Goal: Obtain resource: Download file/media

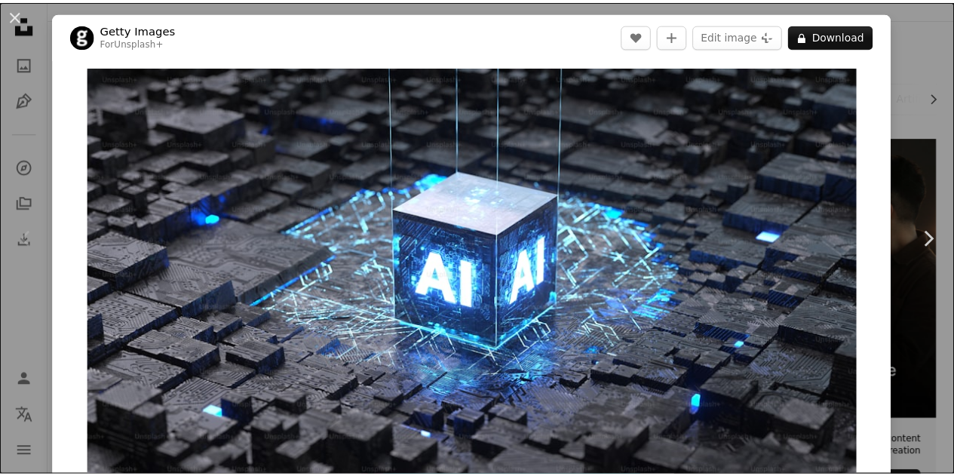
scroll to position [51, 0]
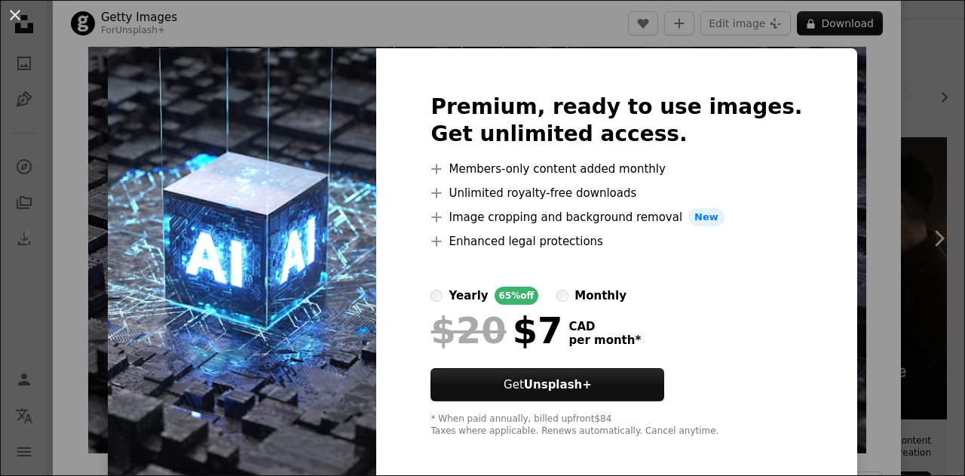
click at [339, 289] on img at bounding box center [242, 265] width 268 height 434
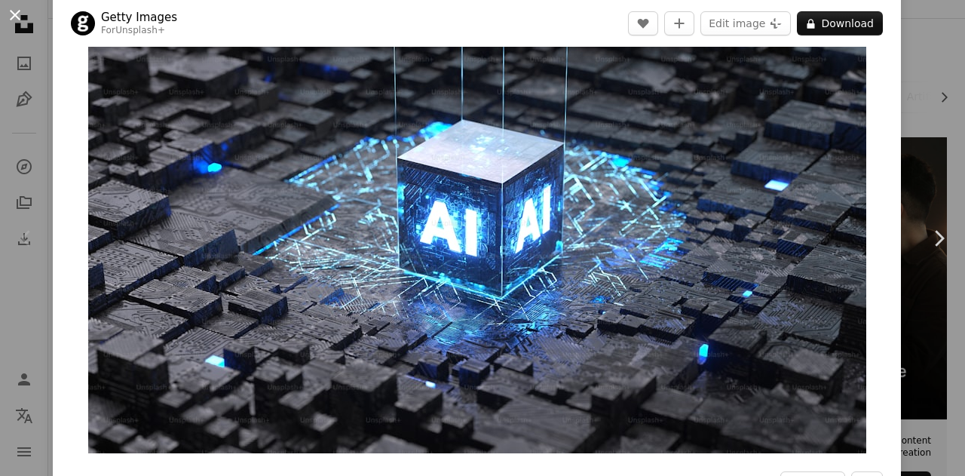
click at [11, 8] on button "An X shape" at bounding box center [15, 15] width 18 height 18
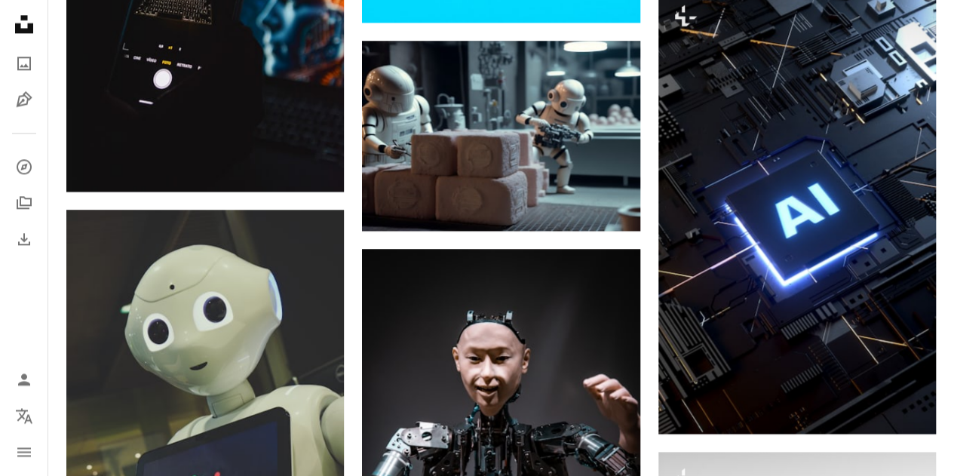
scroll to position [951, 0]
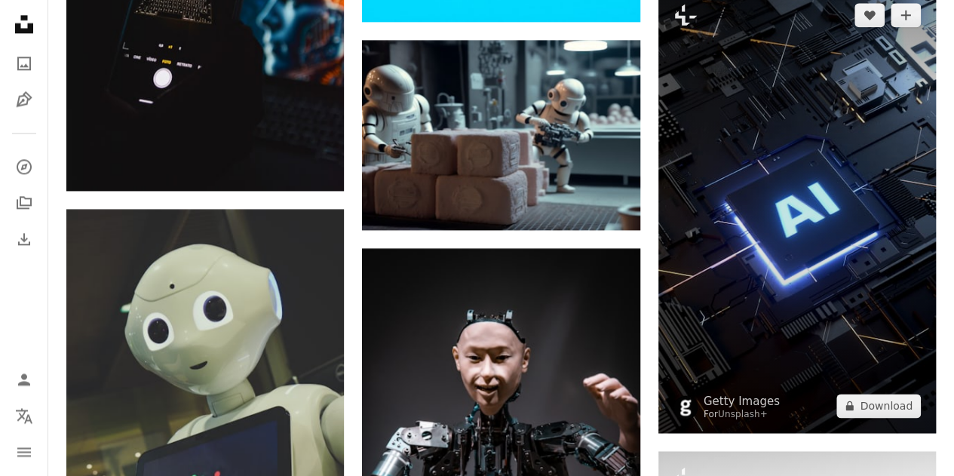
click at [762, 141] on img at bounding box center [796, 210] width 277 height 444
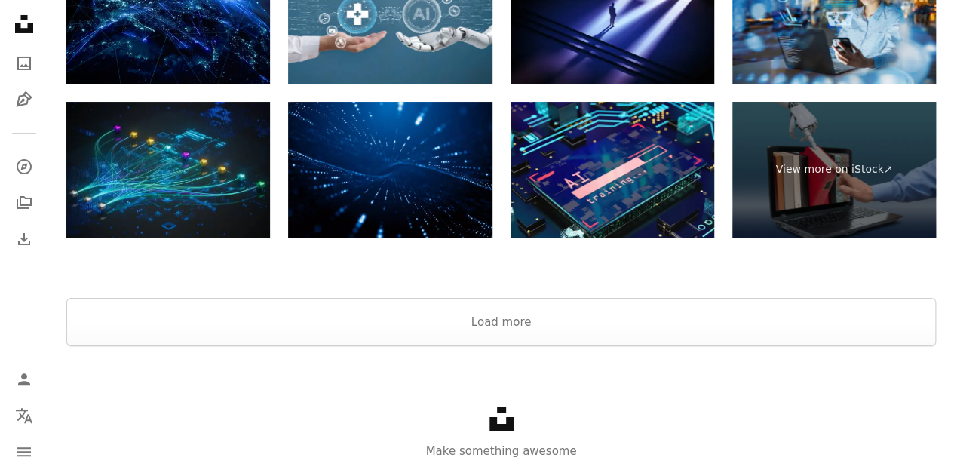
scroll to position [2767, 0]
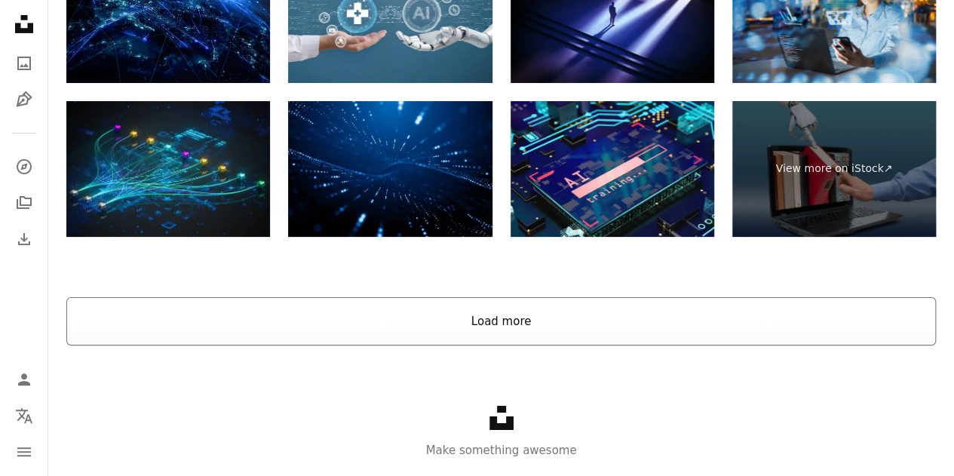
click at [490, 310] on button "Load more" at bounding box center [500, 321] width 869 height 48
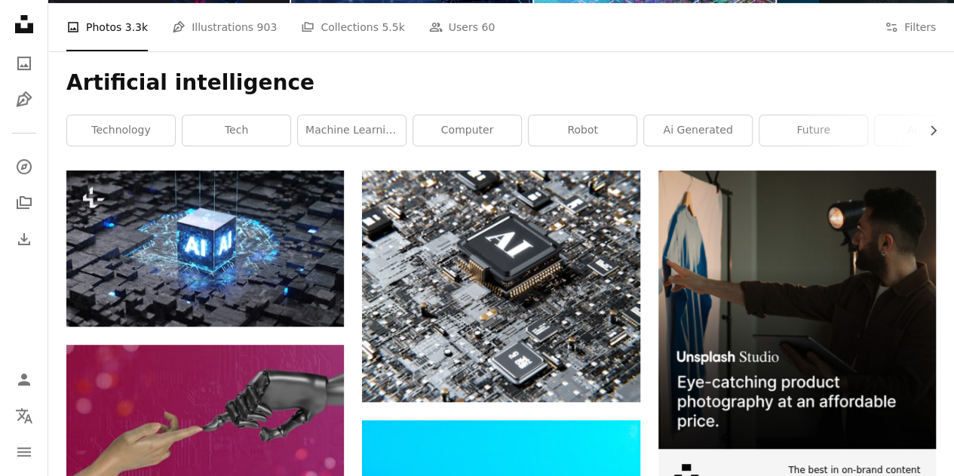
scroll to position [114, 0]
